Goal: Find specific page/section: Find specific page/section

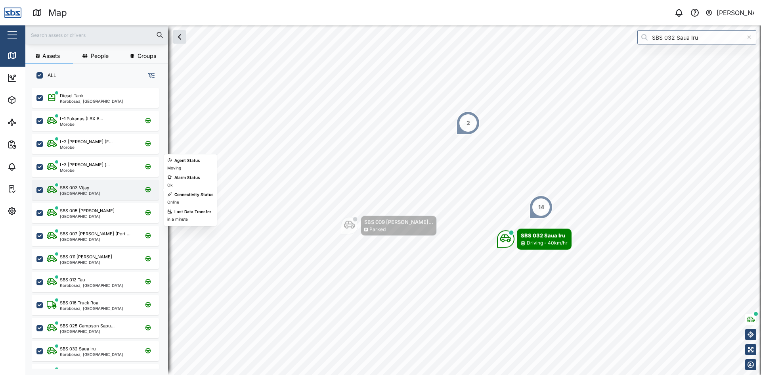
click at [97, 184] on div "SBS 003 Vijay [GEOGRAPHIC_DATA]" at bounding box center [100, 189] width 107 height 11
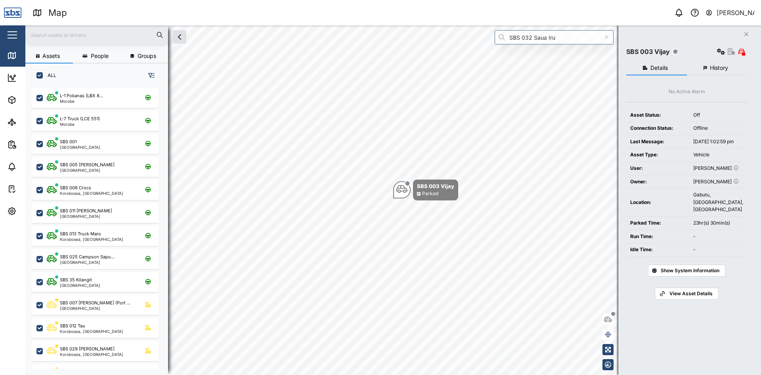
click at [744, 34] on button "Close" at bounding box center [746, 34] width 11 height 11
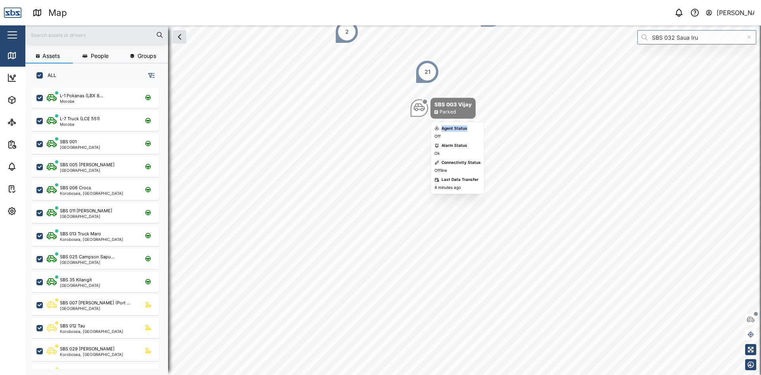
click at [418, 229] on body "Map 0 [PERSON_NAME] Close Map Dashboard Assets ATS Camera Generator Personnel T…" at bounding box center [380, 187] width 761 height 375
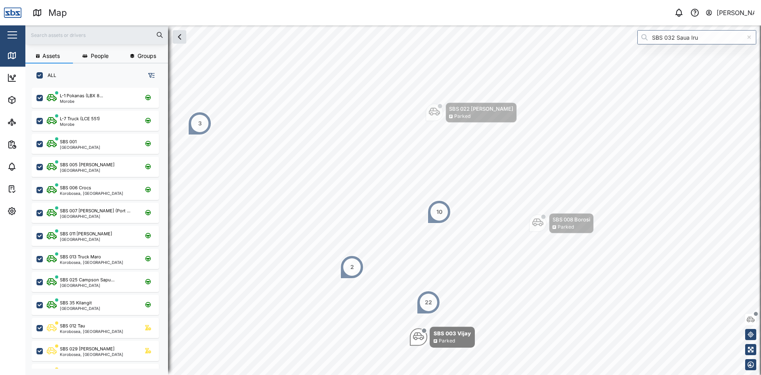
click at [200, 123] on div "3" at bounding box center [200, 123] width 4 height 9
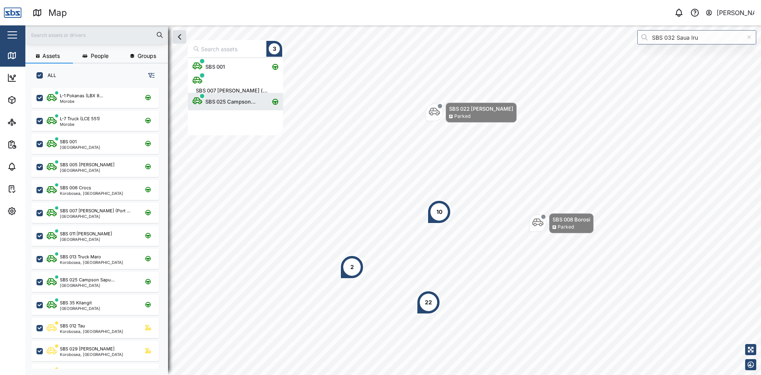
scroll to position [71, 89]
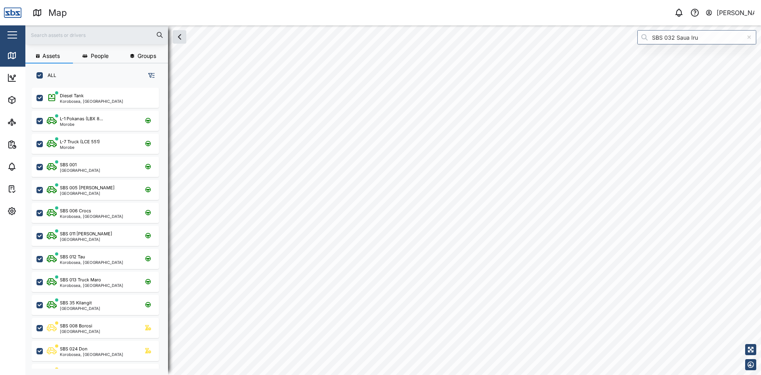
click at [761, 374] on html "Map 0 [PERSON_NAME] Close Map Dashboard Assets ATS Camera Generator Personnel T…" at bounding box center [380, 187] width 761 height 375
click at [761, 120] on html "Map 0 [PERSON_NAME] Close Map Dashboard Assets ATS Camera Generator Personnel T…" at bounding box center [380, 187] width 761 height 375
click at [497, 8] on div "Map 0 [PERSON_NAME] Close Map Dashboard Assets ATS Camera Generator Personnel T…" at bounding box center [380, 187] width 761 height 375
click at [381, 21] on div "Map 0 [PERSON_NAME] Close Map Dashboard Assets ATS Camera Generator Personnel T…" at bounding box center [380, 187] width 761 height 375
click at [551, 0] on div "Map 0 [PERSON_NAME] Close Map Dashboard Assets ATS Camera Generator Personnel T…" at bounding box center [380, 187] width 761 height 375
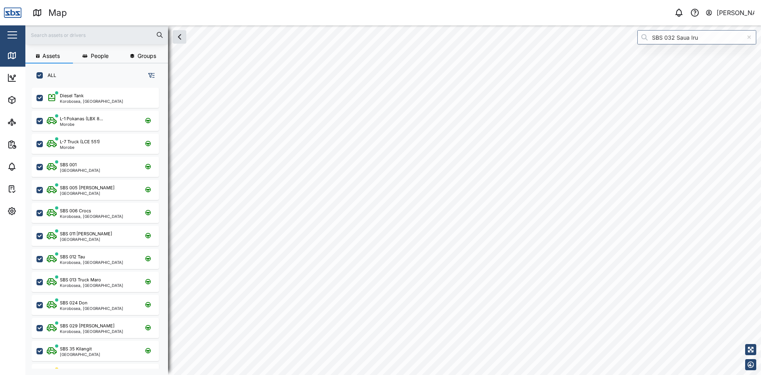
click at [436, 0] on html "Map 0 [PERSON_NAME] Close Map Dashboard Assets ATS Camera Generator Personnel T…" at bounding box center [380, 187] width 761 height 375
click at [61, 36] on input "text" at bounding box center [96, 35] width 133 height 12
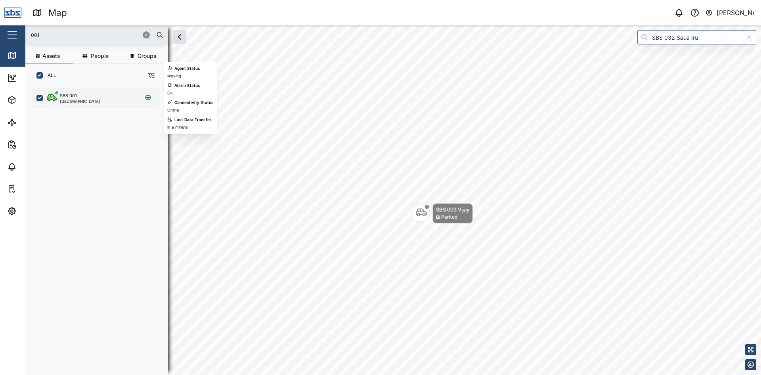
type input "001"
click at [82, 94] on div "SBS 001" at bounding box center [80, 95] width 40 height 7
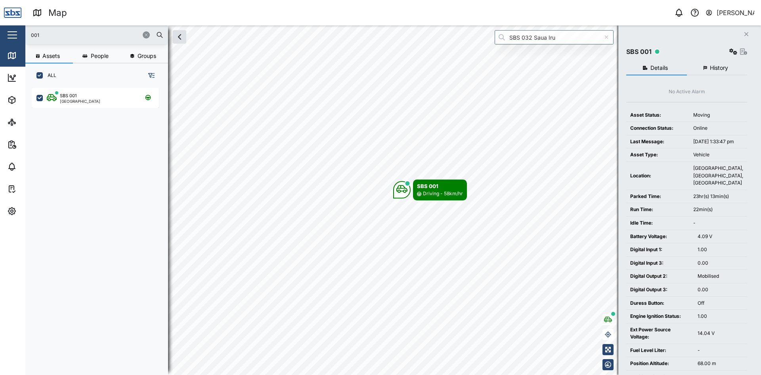
click at [143, 34] on button "button" at bounding box center [146, 34] width 7 height 7
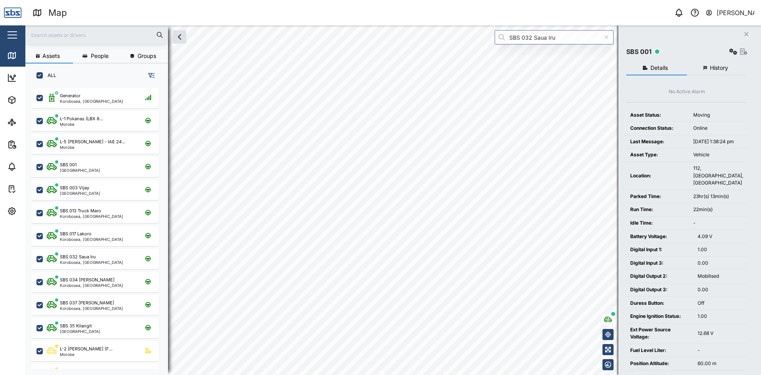
click at [761, 217] on html "Map 0 [PERSON_NAME] Close Map Dashboard Assets ATS Camera Generator Personnel T…" at bounding box center [380, 187] width 761 height 375
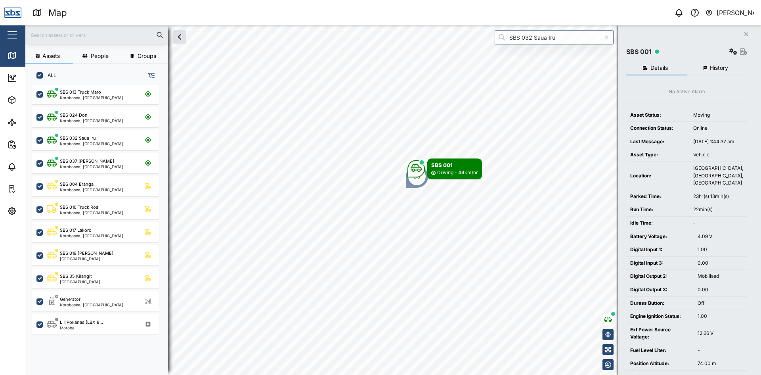
scroll to position [40, 0]
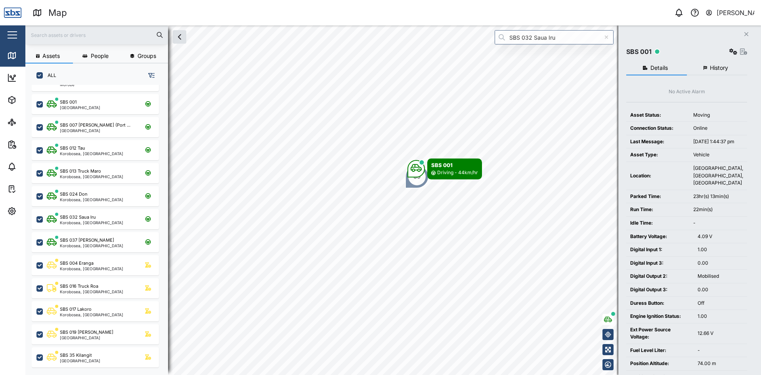
click at [67, 37] on input "text" at bounding box center [96, 35] width 133 height 12
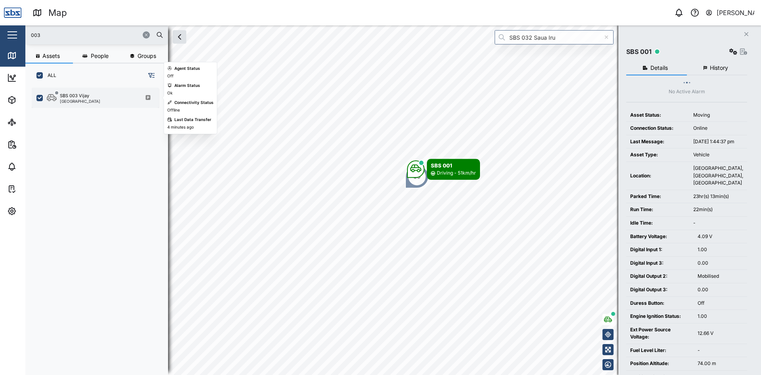
type input "003"
click at [80, 94] on div "SBS 003 Vijay" at bounding box center [74, 95] width 29 height 7
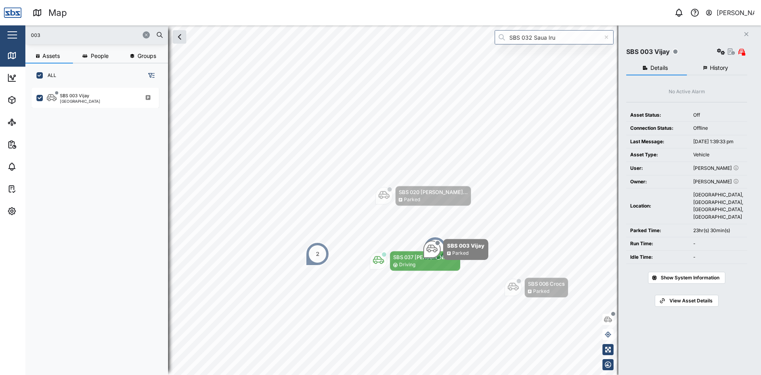
click at [746, 31] on button "Close" at bounding box center [746, 34] width 11 height 11
